Goal: Find specific page/section: Find specific page/section

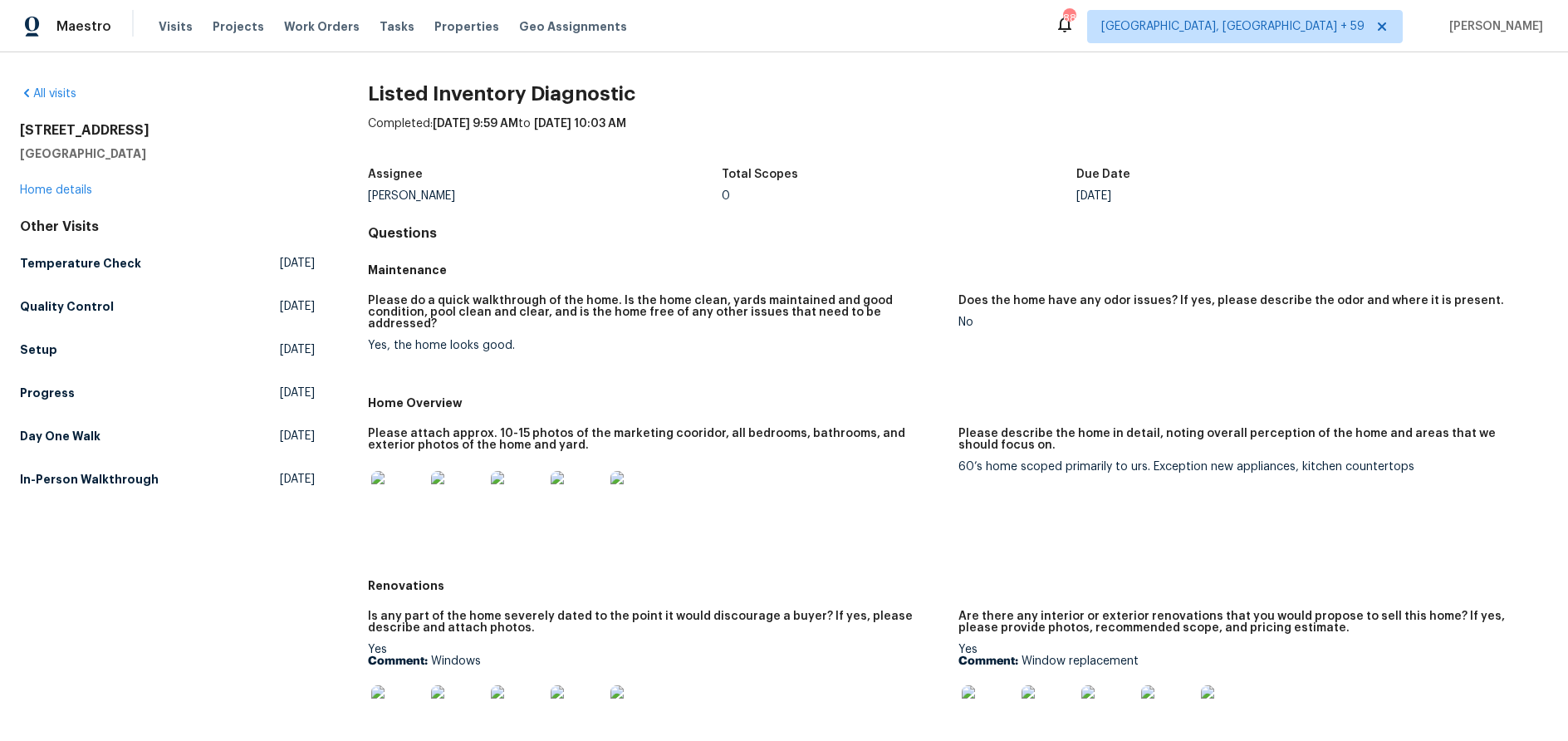
click at [109, 134] on h2 "1606 Woodbriar Ave" at bounding box center [168, 130] width 294 height 16
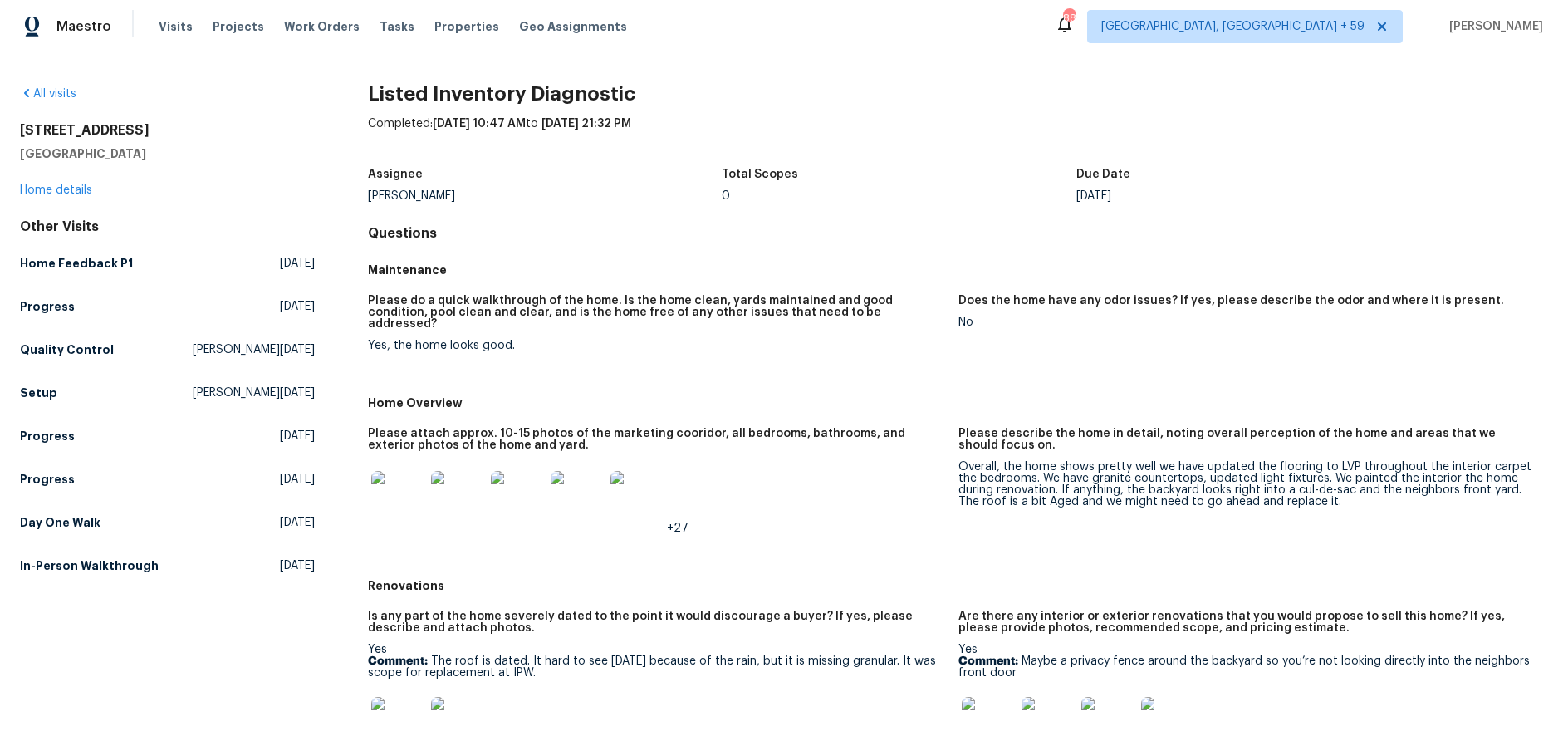
click at [97, 128] on h2 "[STREET_ADDRESS]" at bounding box center [168, 130] width 294 height 16
copy h2 "[STREET_ADDRESS]"
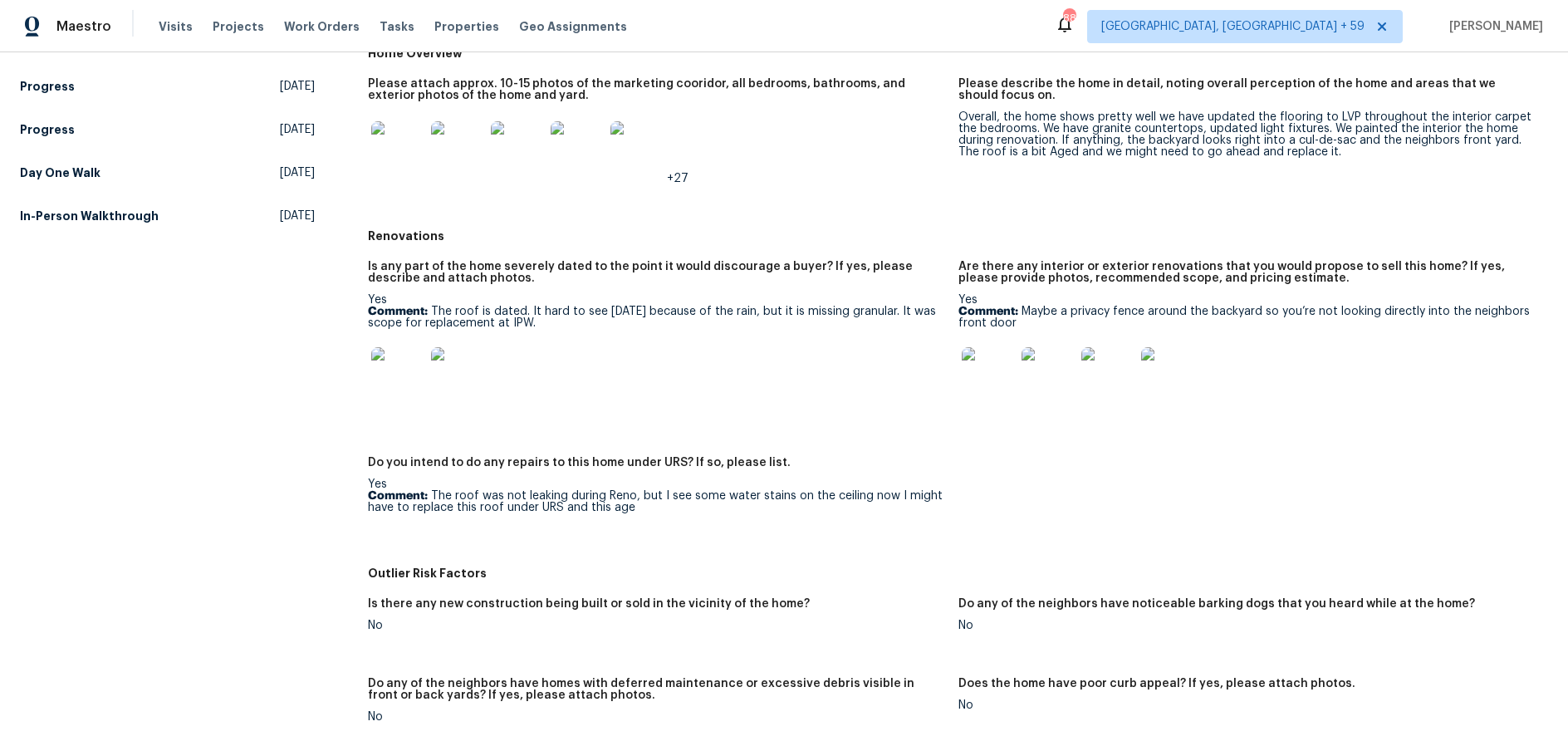
scroll to position [373, 0]
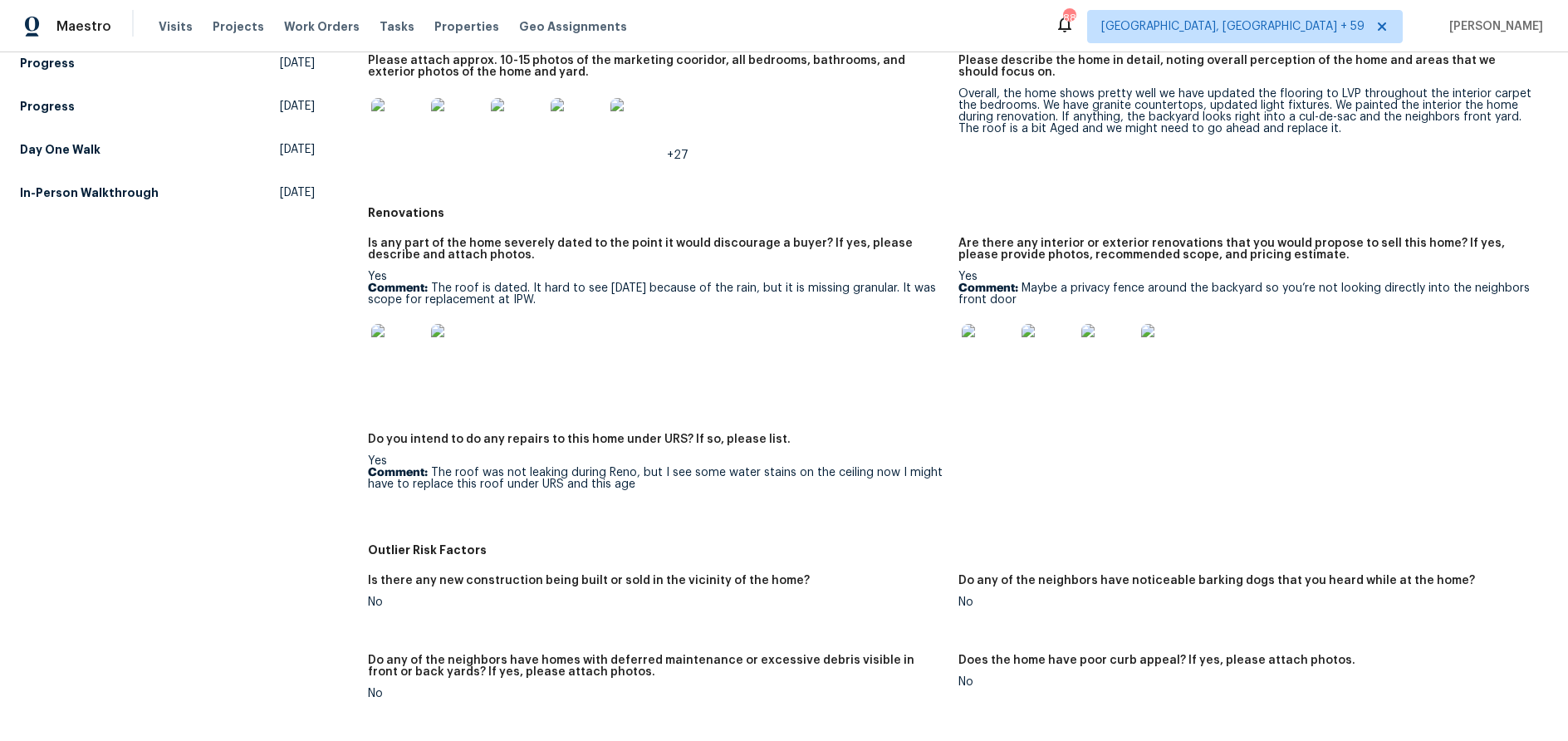
click at [1007, 345] on img at bounding box center [988, 350] width 53 height 53
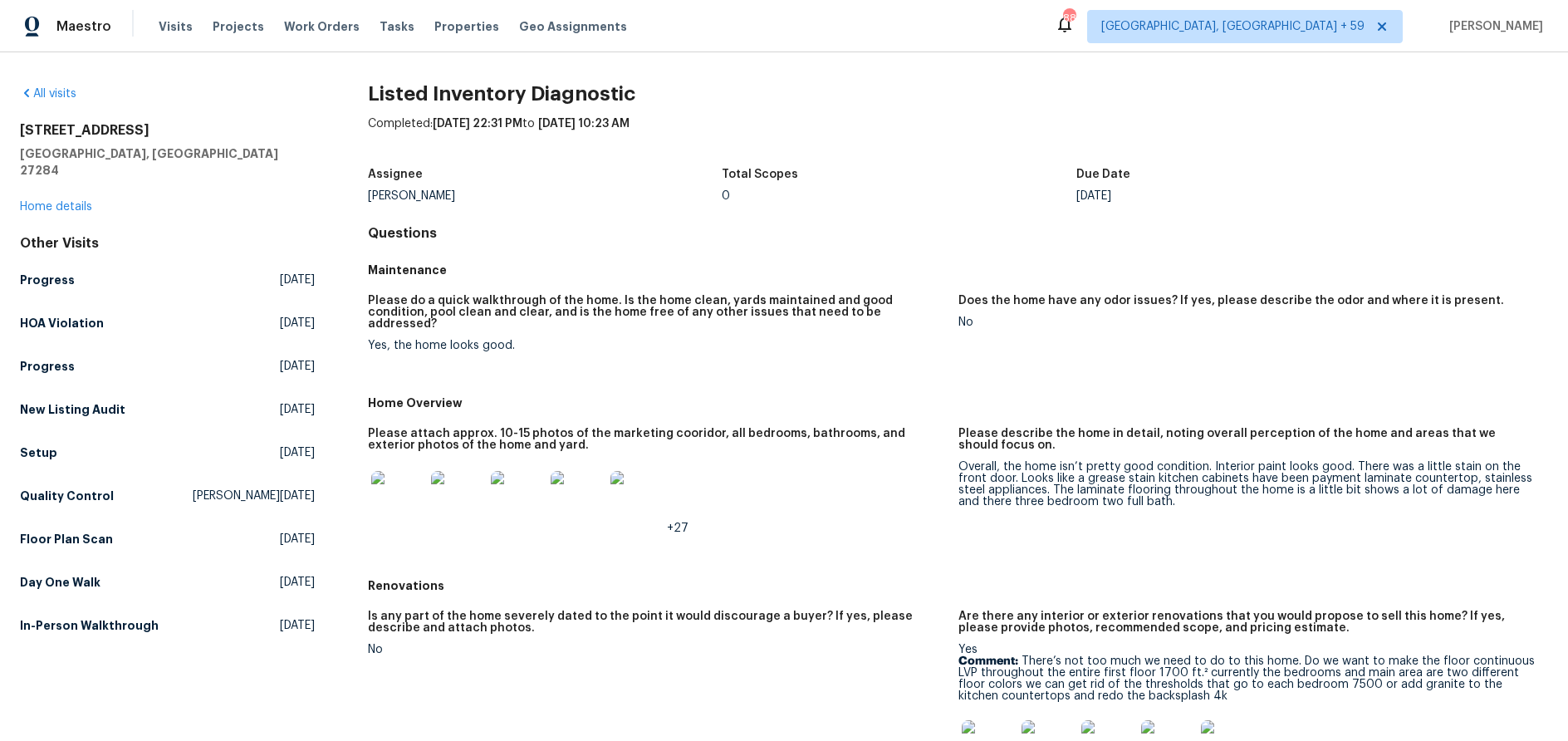
click at [84, 132] on h2 "[STREET_ADDRESS]" at bounding box center [168, 130] width 294 height 16
copy h2 "[STREET_ADDRESS]"
